Goal: Task Accomplishment & Management: Use online tool/utility

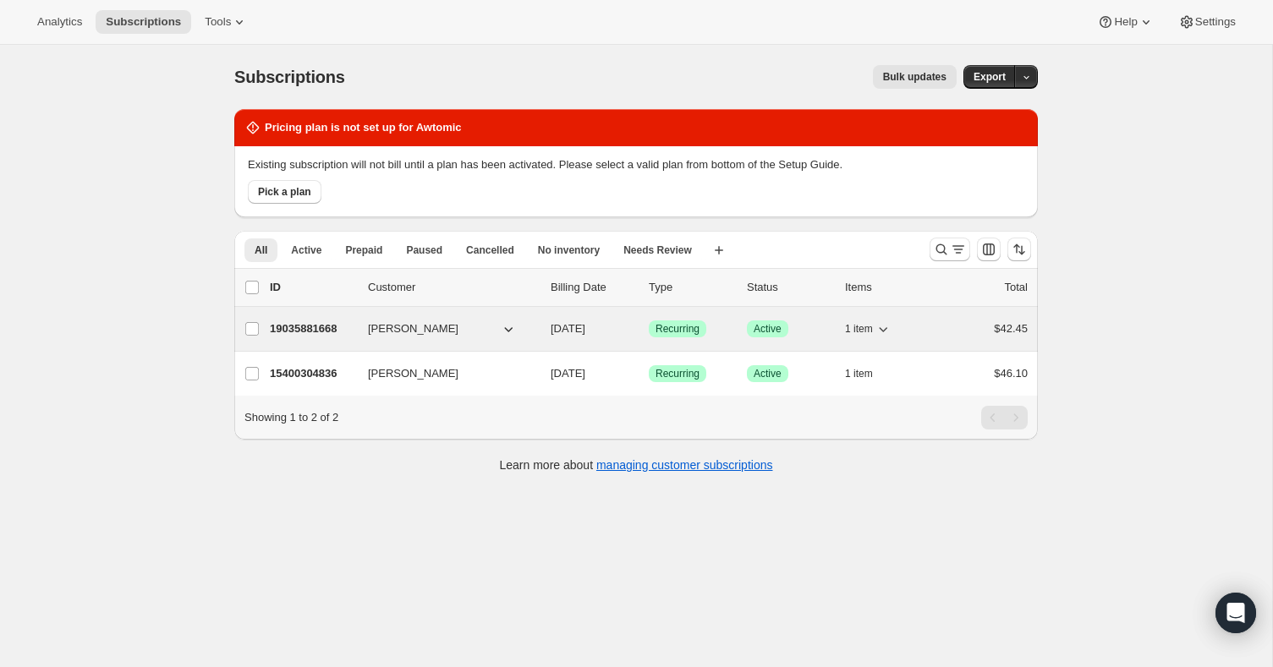
click at [310, 326] on p "19035881668" at bounding box center [312, 329] width 85 height 17
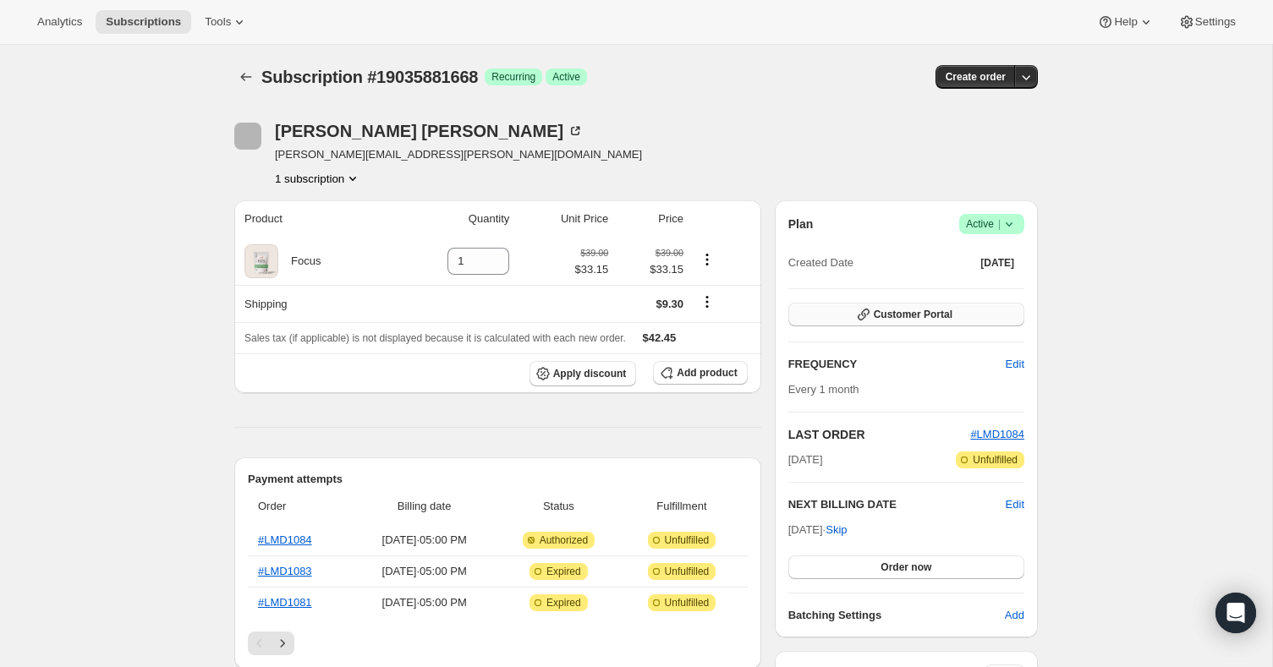
click at [947, 317] on span "Customer Portal" at bounding box center [913, 315] width 79 height 14
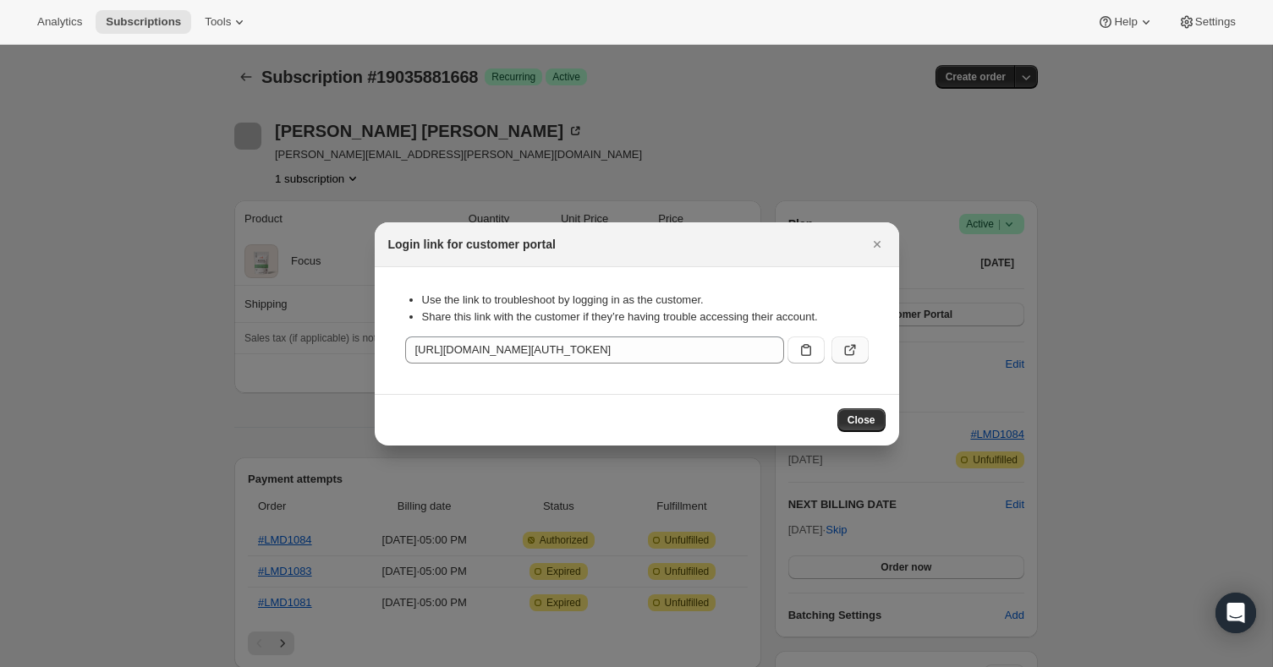
click at [859, 350] on button ":r31:" at bounding box center [849, 350] width 37 height 27
click at [874, 419] on span "Close" at bounding box center [862, 421] width 28 height 14
